Goal: Transaction & Acquisition: Purchase product/service

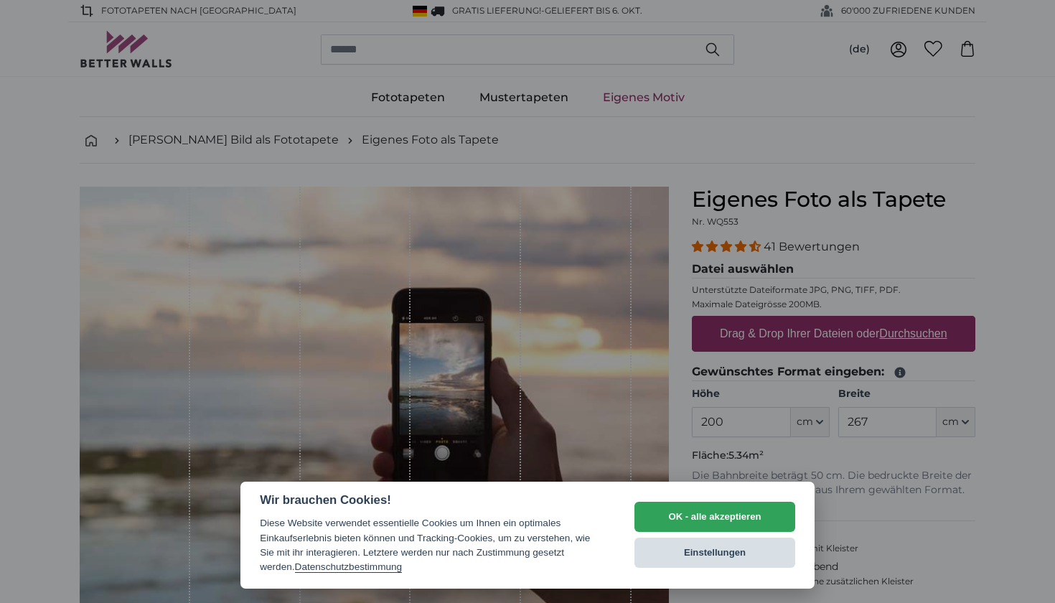
click at [681, 558] on button "Einstellungen" at bounding box center [714, 553] width 161 height 30
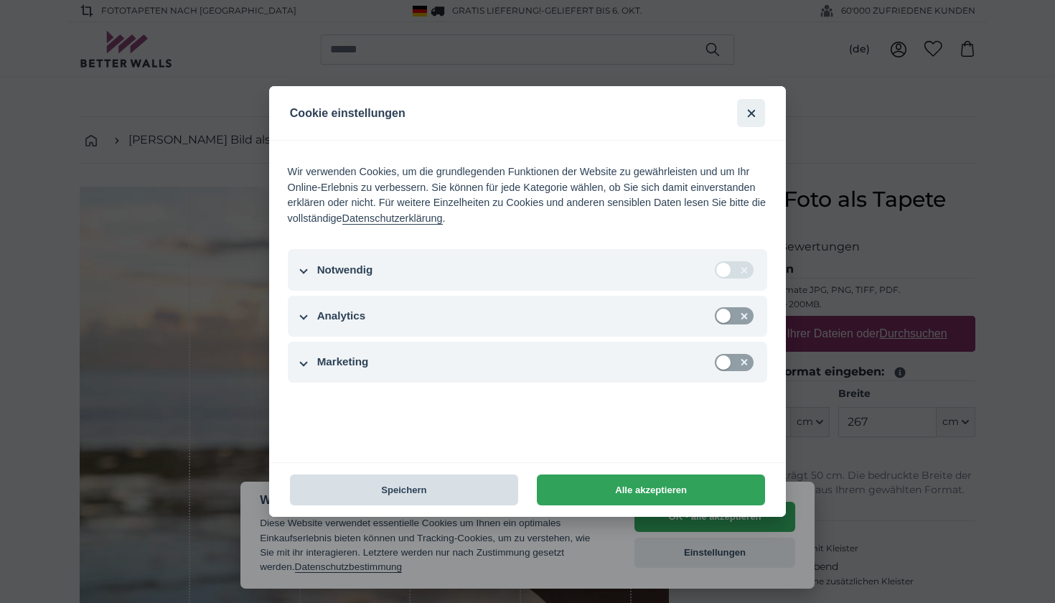
click at [457, 483] on button "Speichern" at bounding box center [404, 489] width 228 height 31
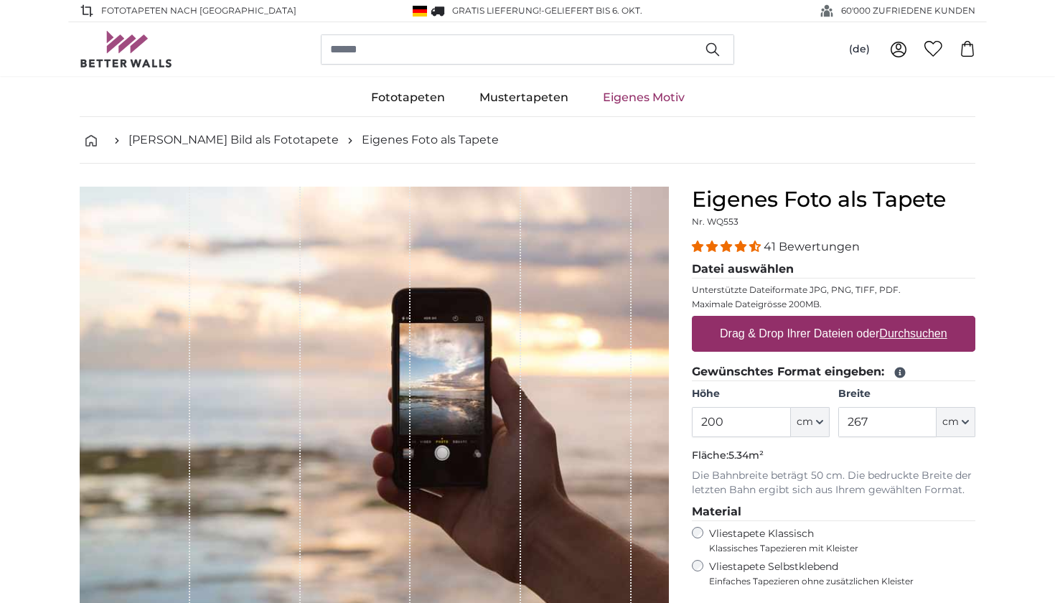
click at [800, 424] on span "cm" at bounding box center [805, 422] width 17 height 14
click at [755, 430] on input "200" at bounding box center [741, 422] width 98 height 30
type input "2"
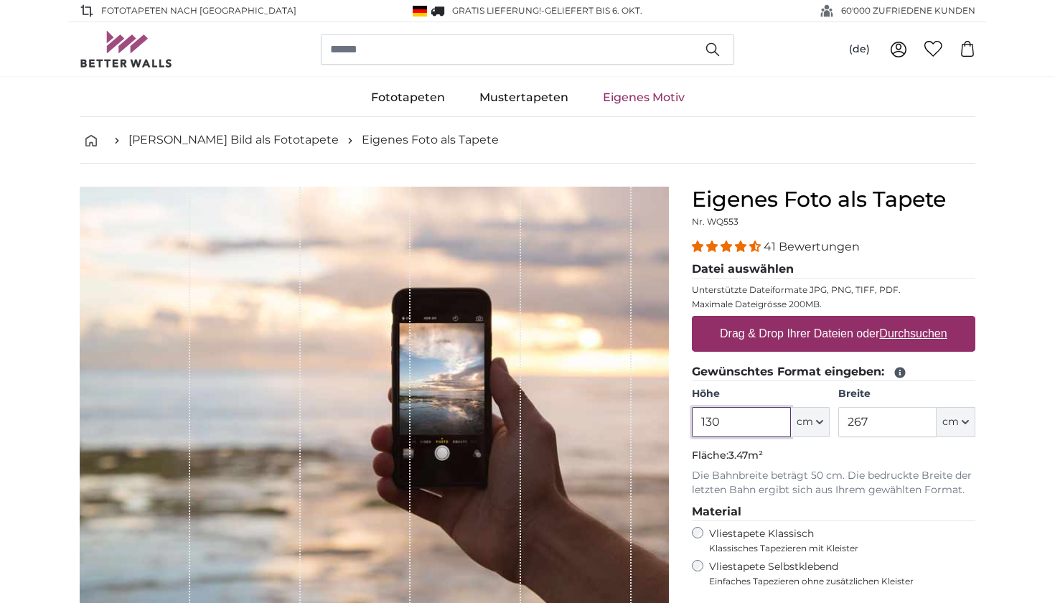
type input "130"
click at [876, 427] on input "267" at bounding box center [887, 422] width 98 height 30
type input "2"
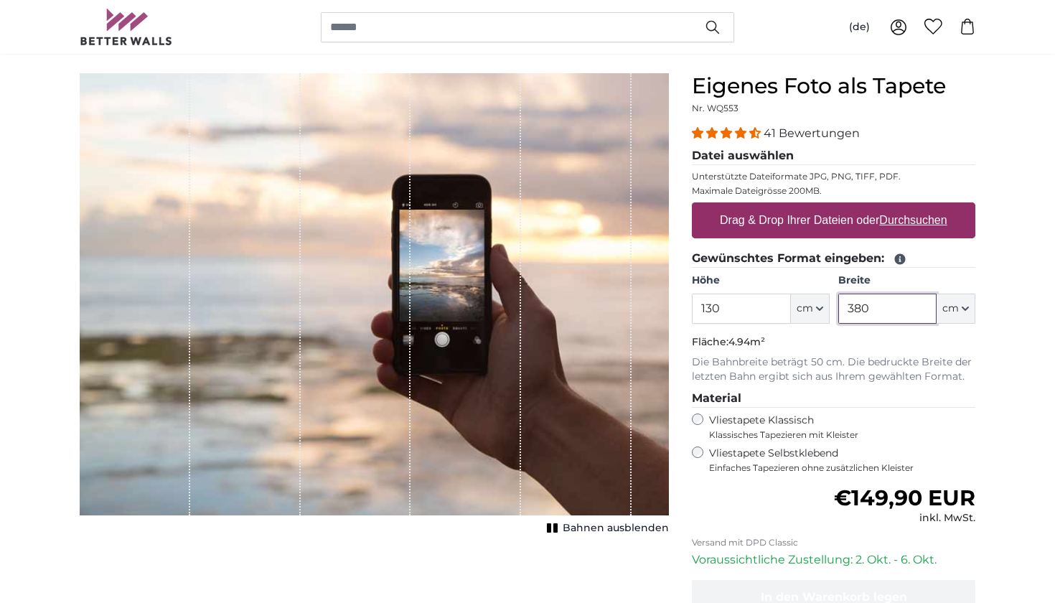
scroll to position [115, 0]
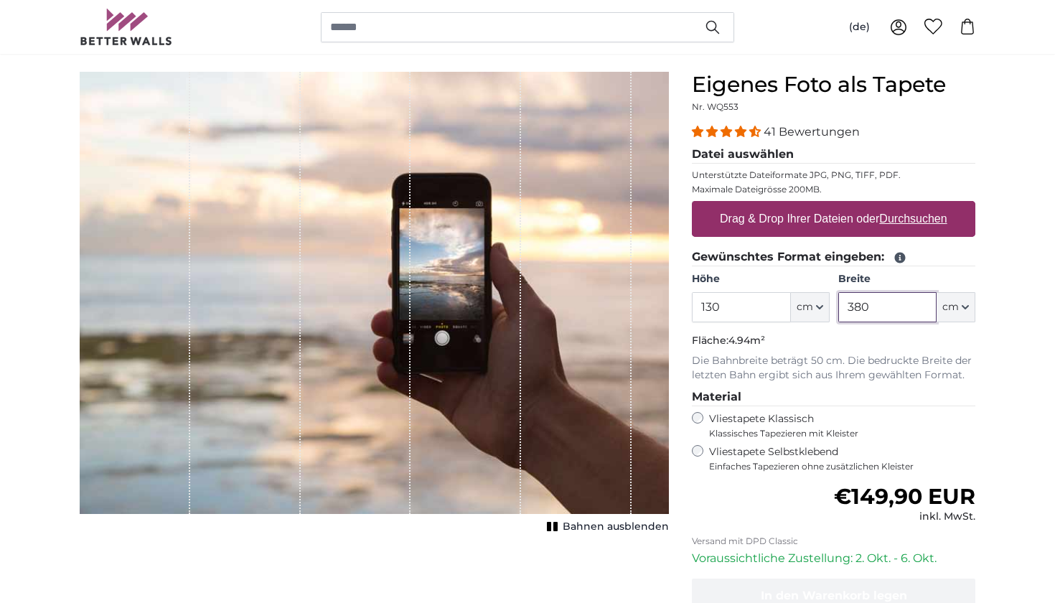
type input "380"
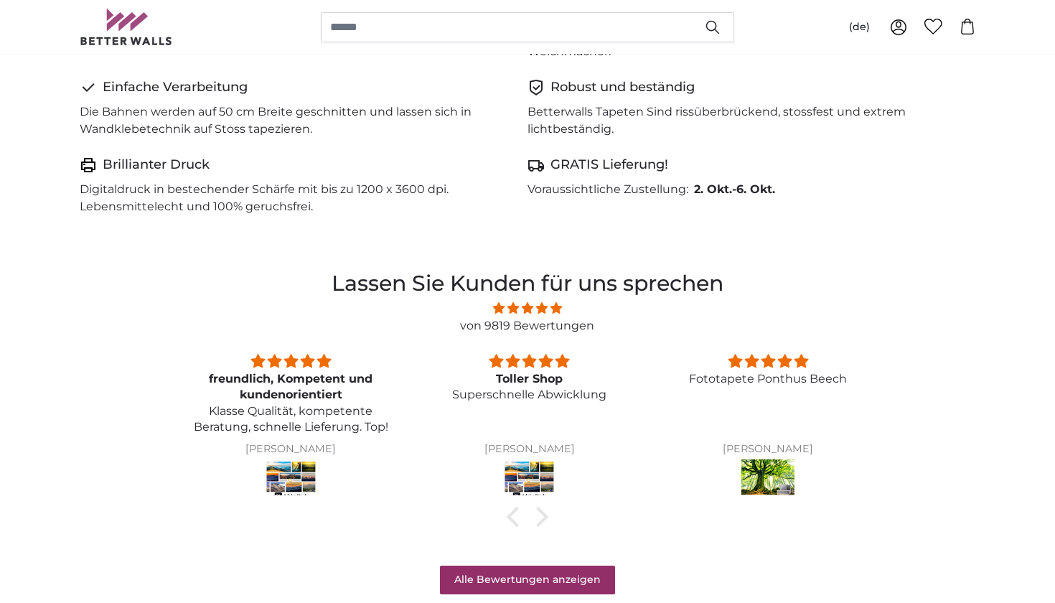
scroll to position [987, 0]
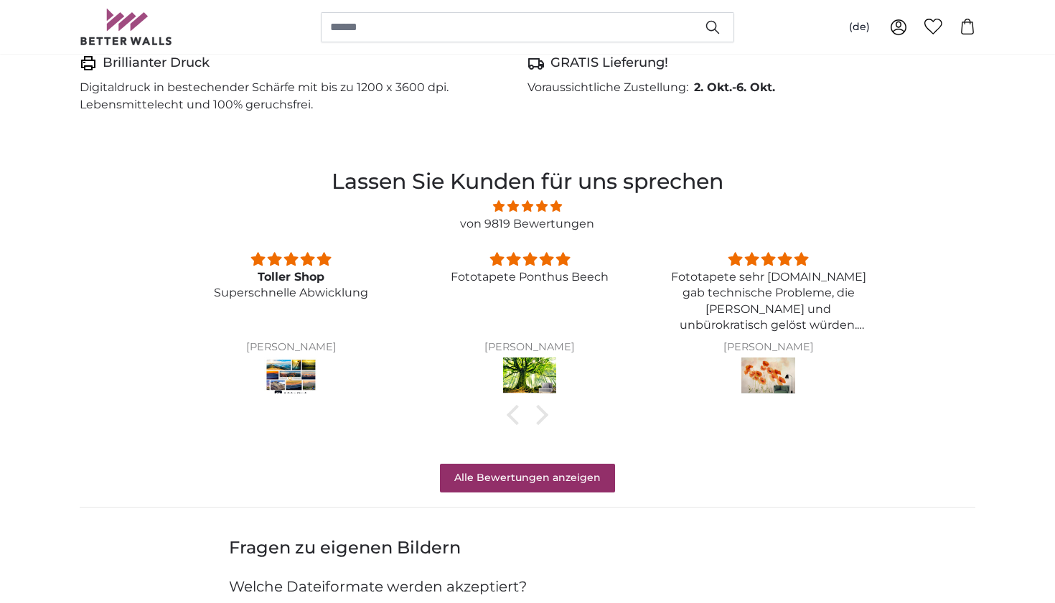
click at [535, 367] on img at bounding box center [530, 377] width 54 height 40
click at [774, 370] on img at bounding box center [768, 377] width 54 height 40
click at [540, 408] on div at bounding box center [538, 415] width 20 height 20
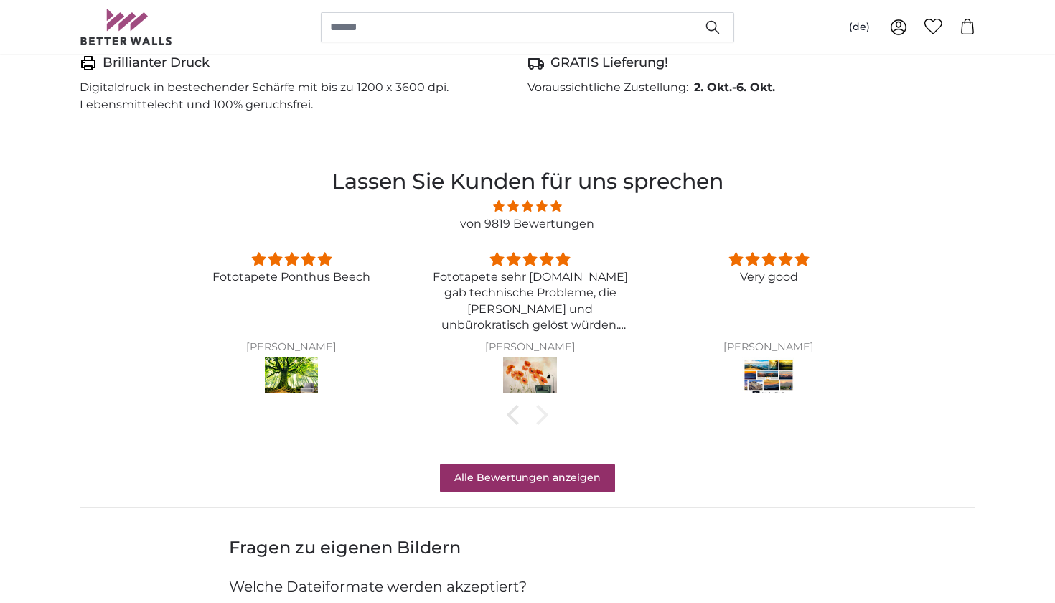
click at [540, 408] on div at bounding box center [538, 415] width 20 height 20
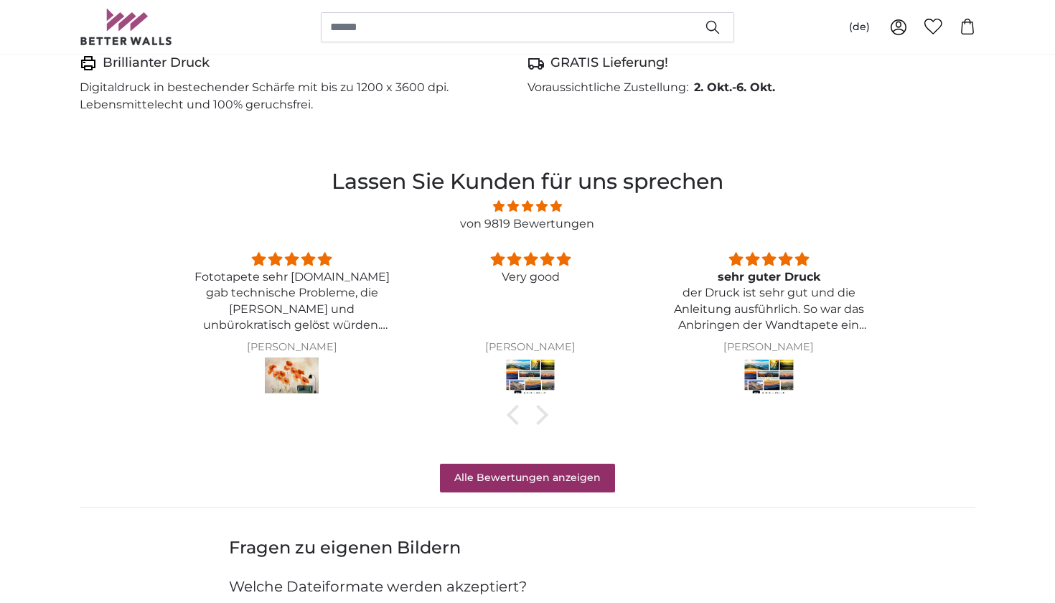
click at [535, 372] on img at bounding box center [531, 377] width 54 height 40
click at [545, 406] on div at bounding box center [538, 415] width 20 height 20
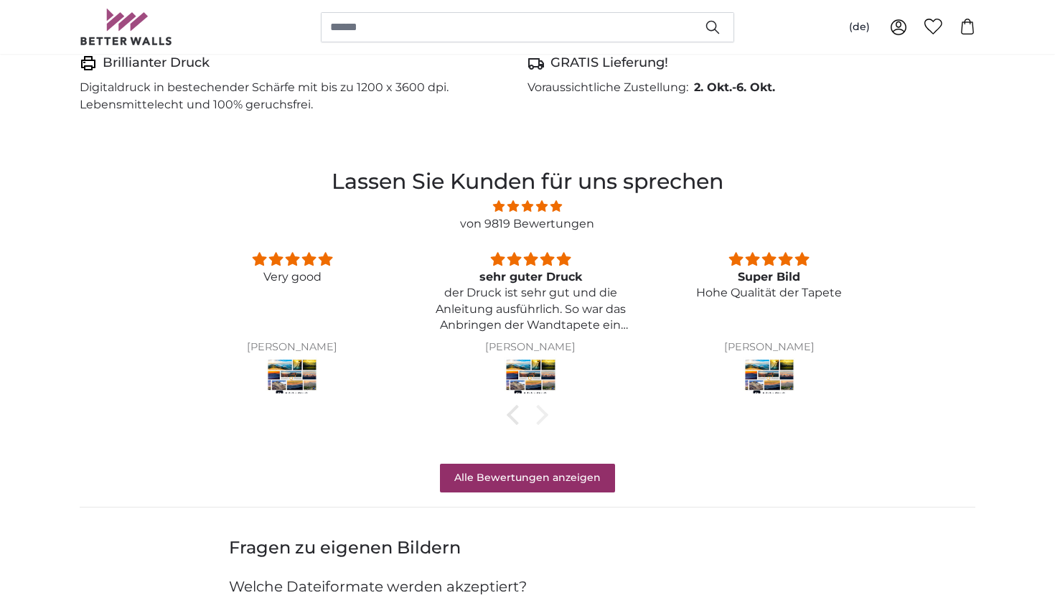
click at [545, 406] on div at bounding box center [538, 415] width 20 height 20
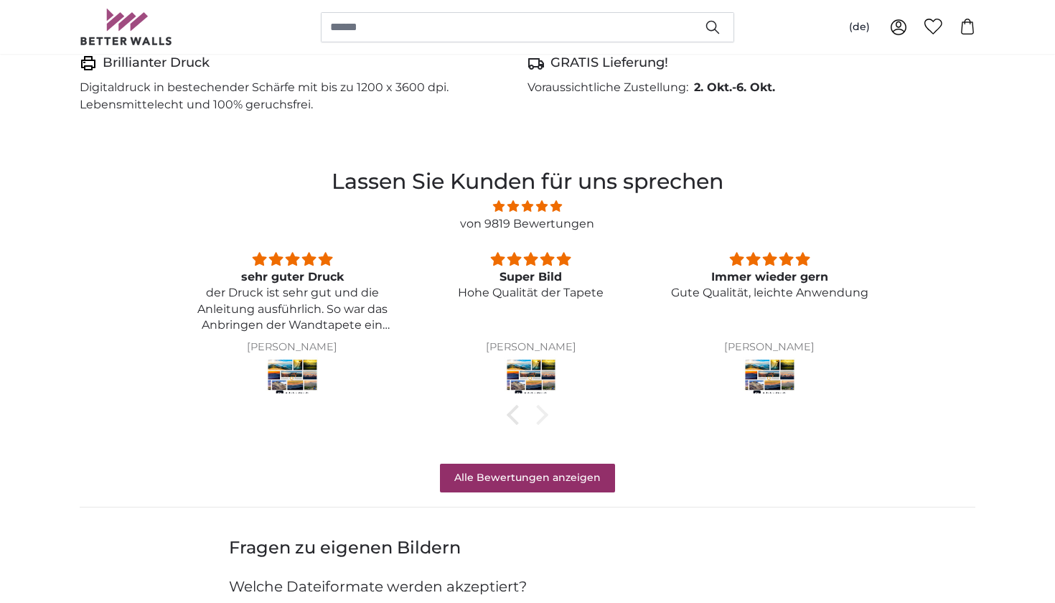
click at [545, 406] on div at bounding box center [538, 415] width 20 height 20
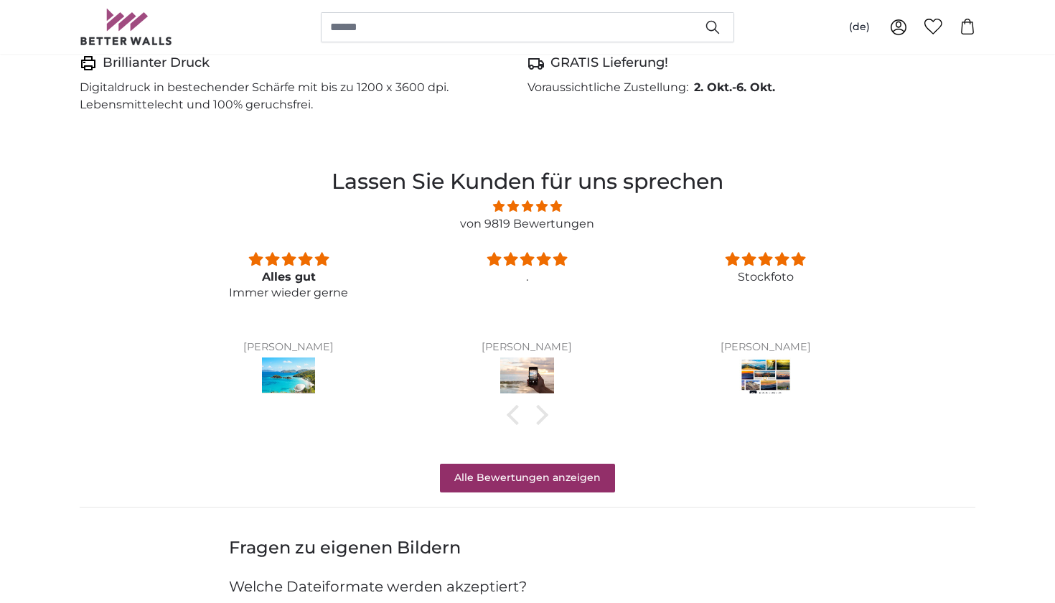
click at [297, 363] on img at bounding box center [289, 377] width 54 height 40
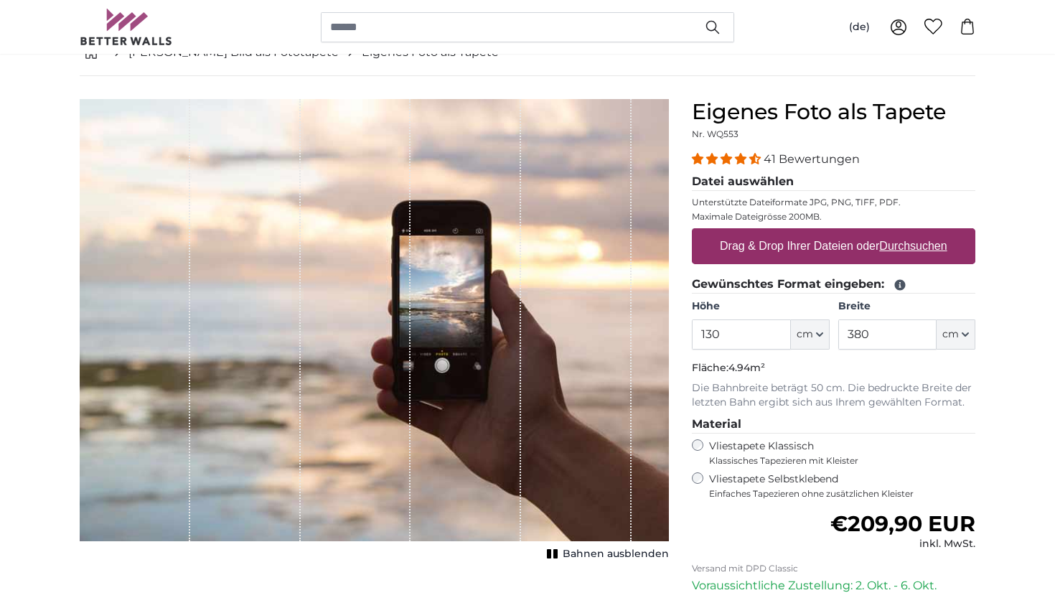
scroll to position [90, 0]
